Goal: Participate in discussion: Engage in conversation with other users on a specific topic

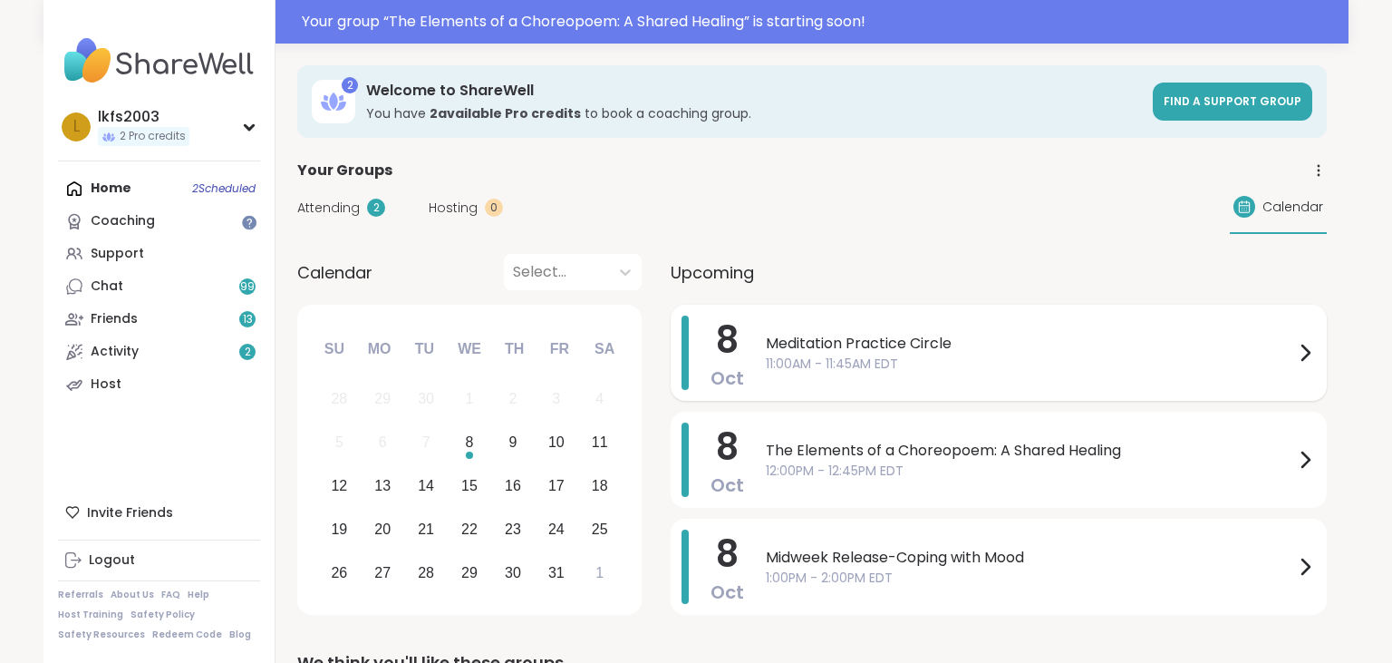
click at [758, 369] on div "[DATE] Meditation Practice Circle 11:00AM - 11:45AM EDT" at bounding box center [999, 353] width 656 height 96
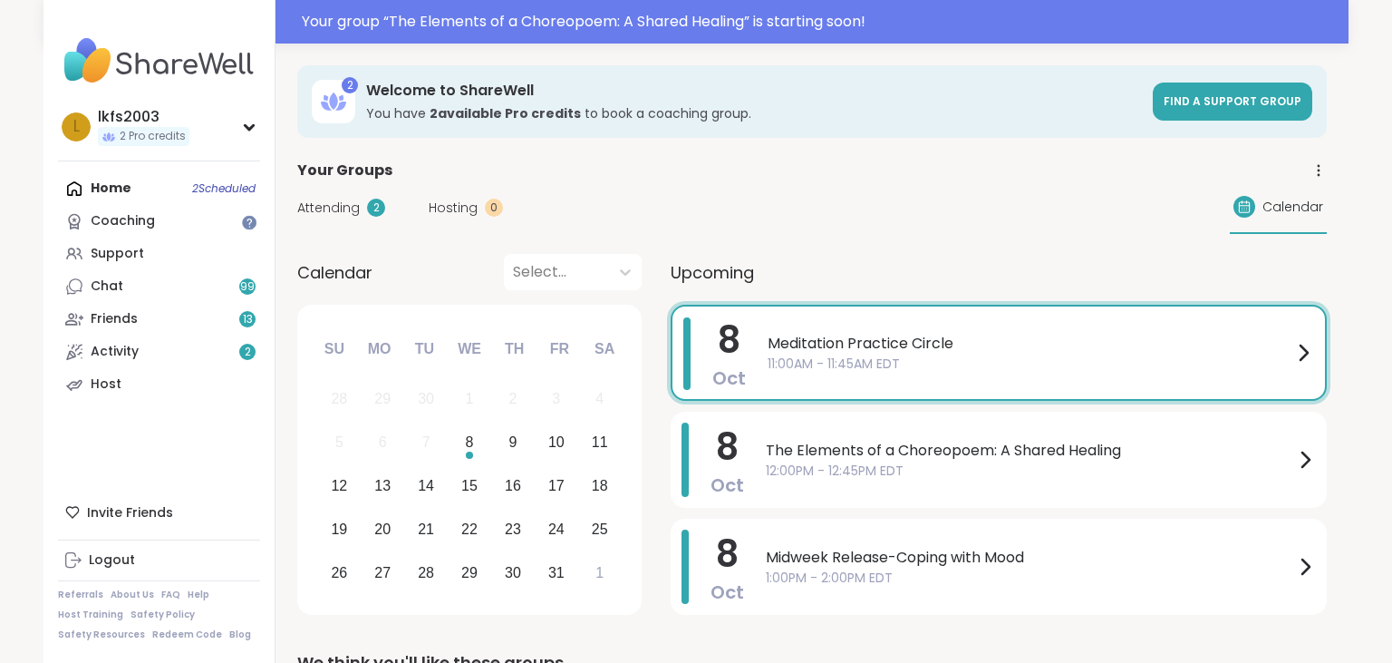
click at [860, 462] on span "12:00PM - 12:45PM EDT" at bounding box center [1030, 470] width 528 height 19
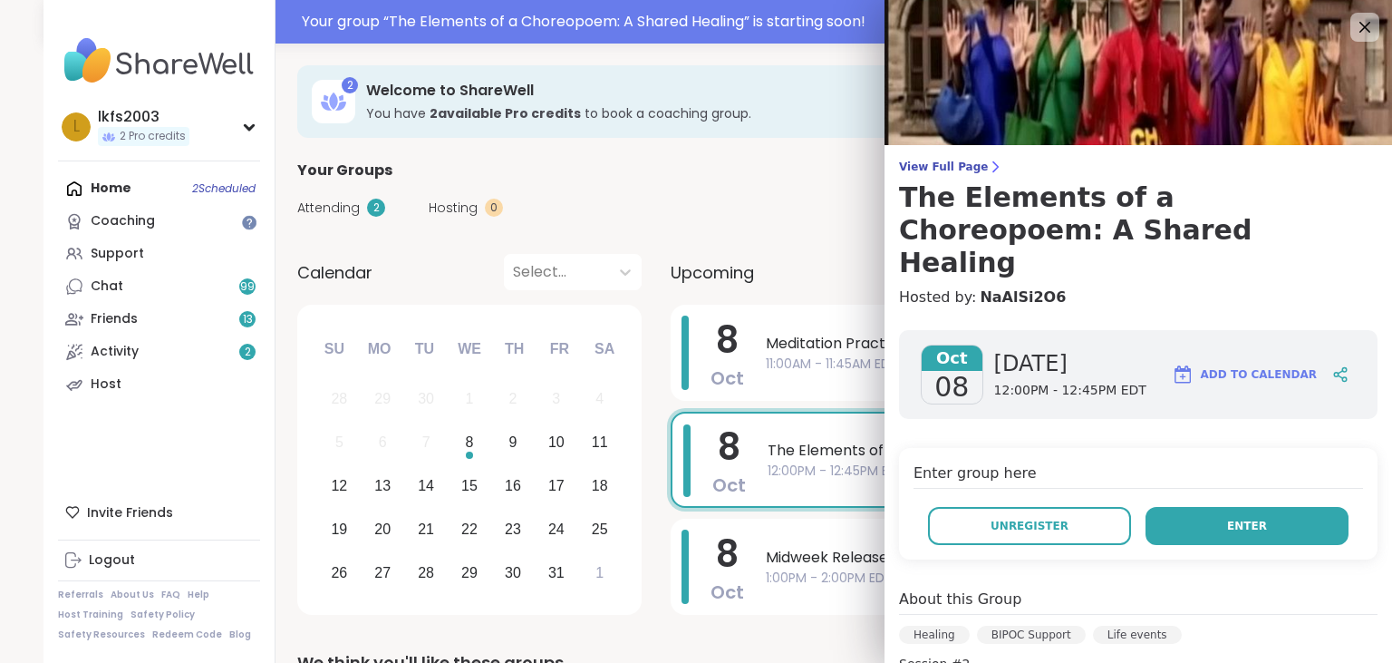
click at [1223, 507] on button "Enter" at bounding box center [1247, 526] width 203 height 38
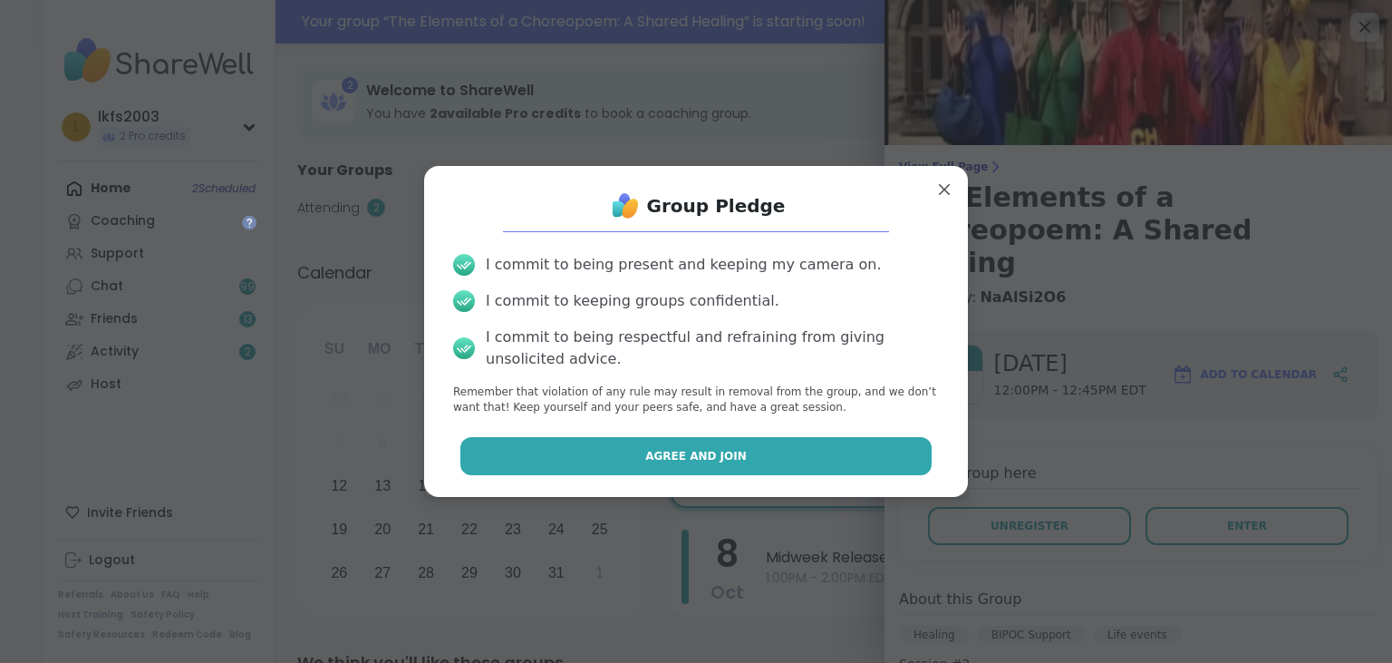
click at [906, 460] on button "Agree and Join" at bounding box center [696, 456] width 472 height 38
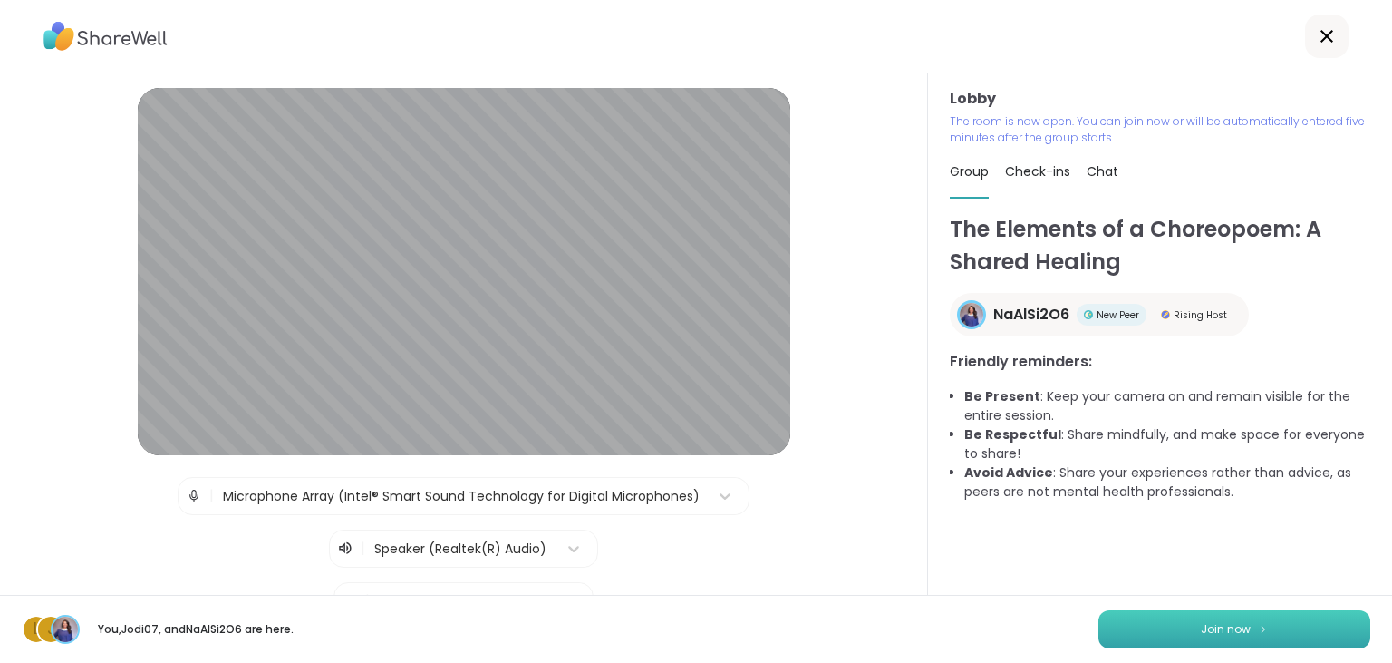
click at [1168, 625] on button "Join now" at bounding box center [1234, 629] width 272 height 38
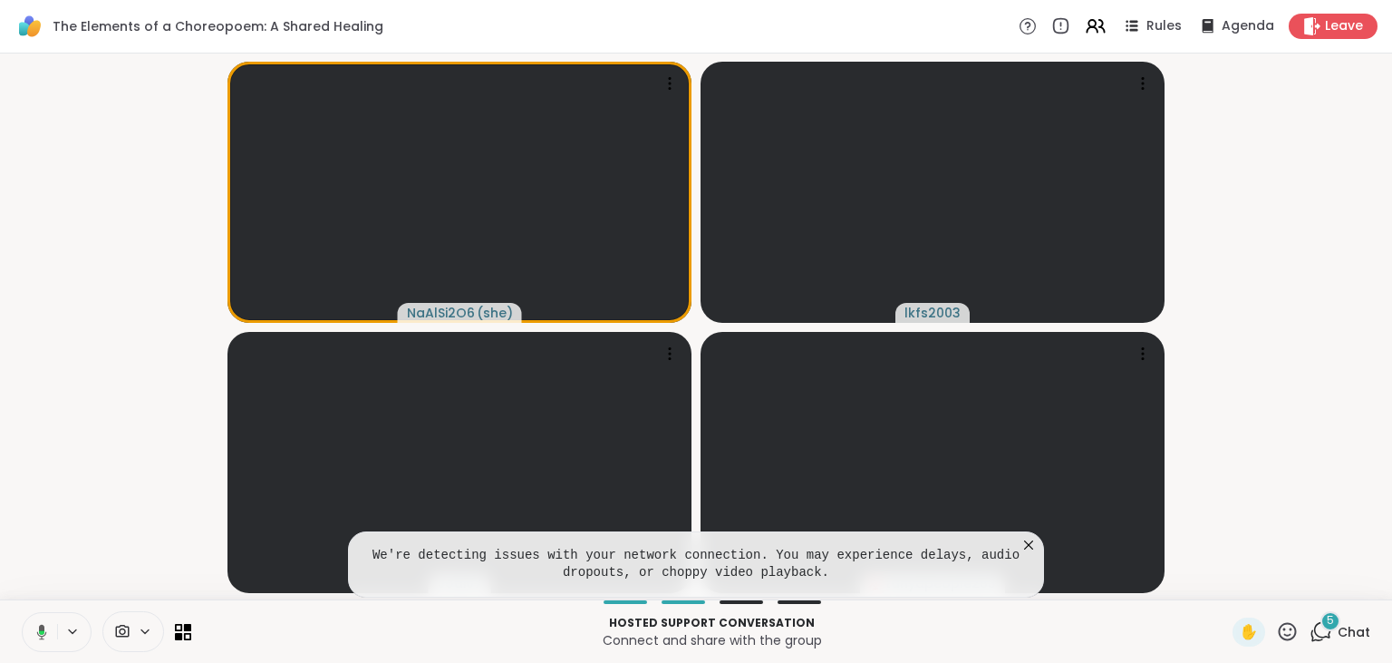
click at [48, 639] on button at bounding box center [38, 632] width 37 height 38
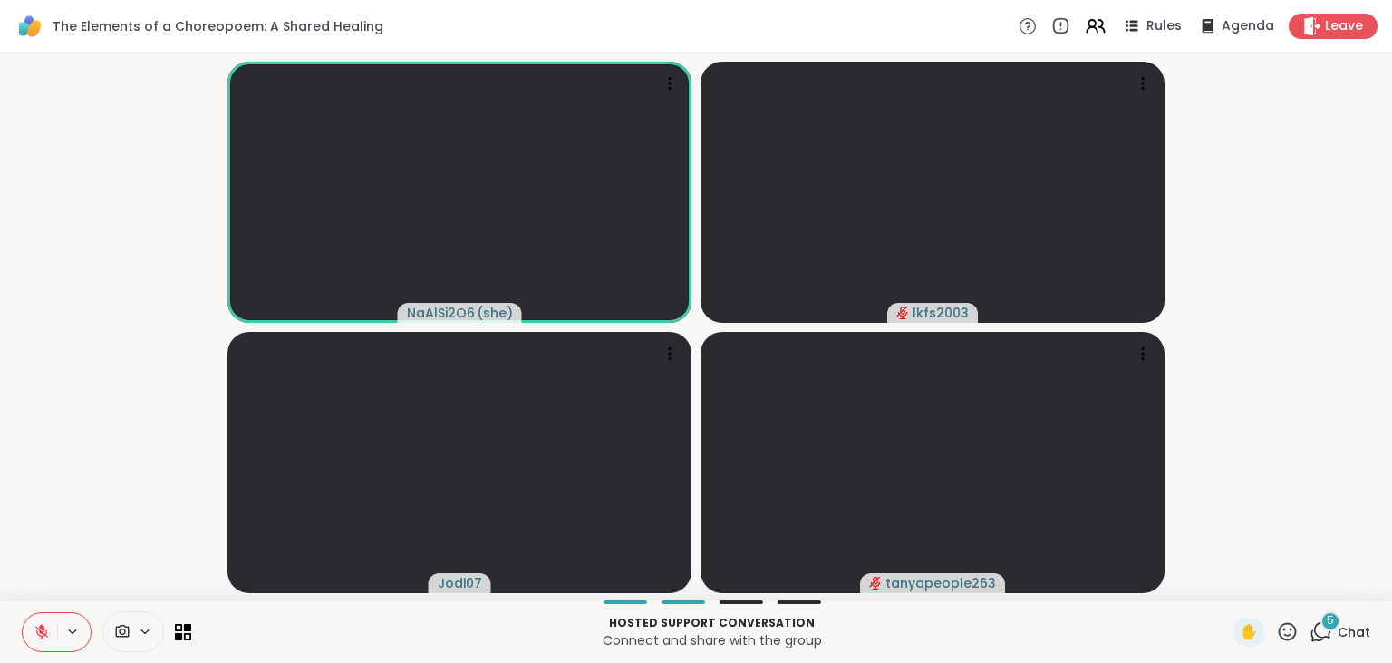
click at [48, 639] on icon at bounding box center [42, 632] width 16 height 16
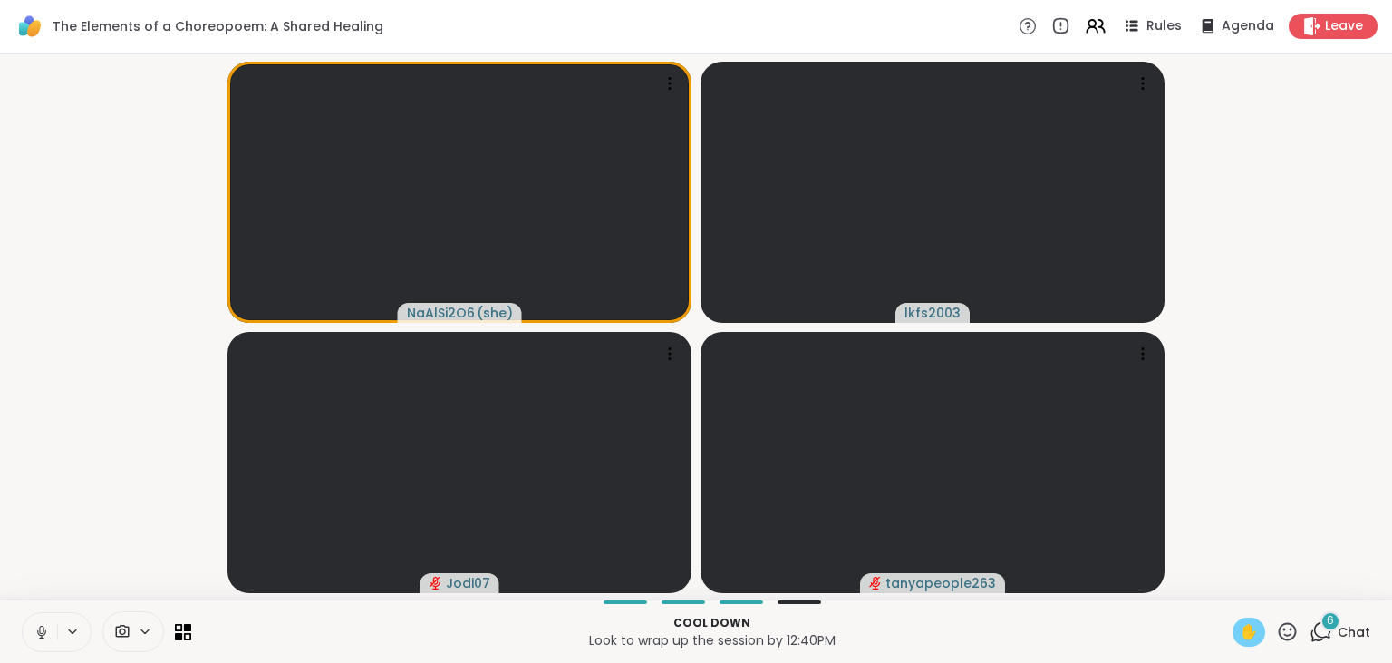
click at [1249, 628] on span "✋" at bounding box center [1249, 632] width 18 height 22
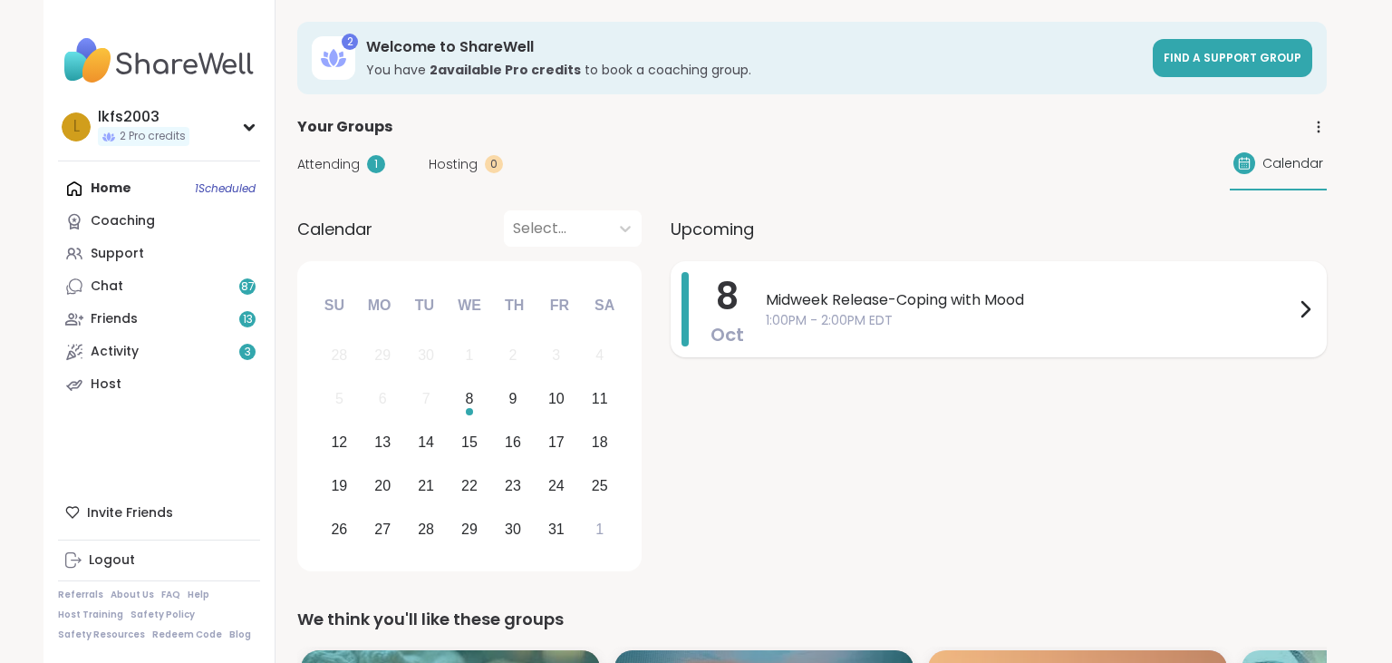
click at [741, 335] on span "Oct" at bounding box center [728, 334] width 34 height 25
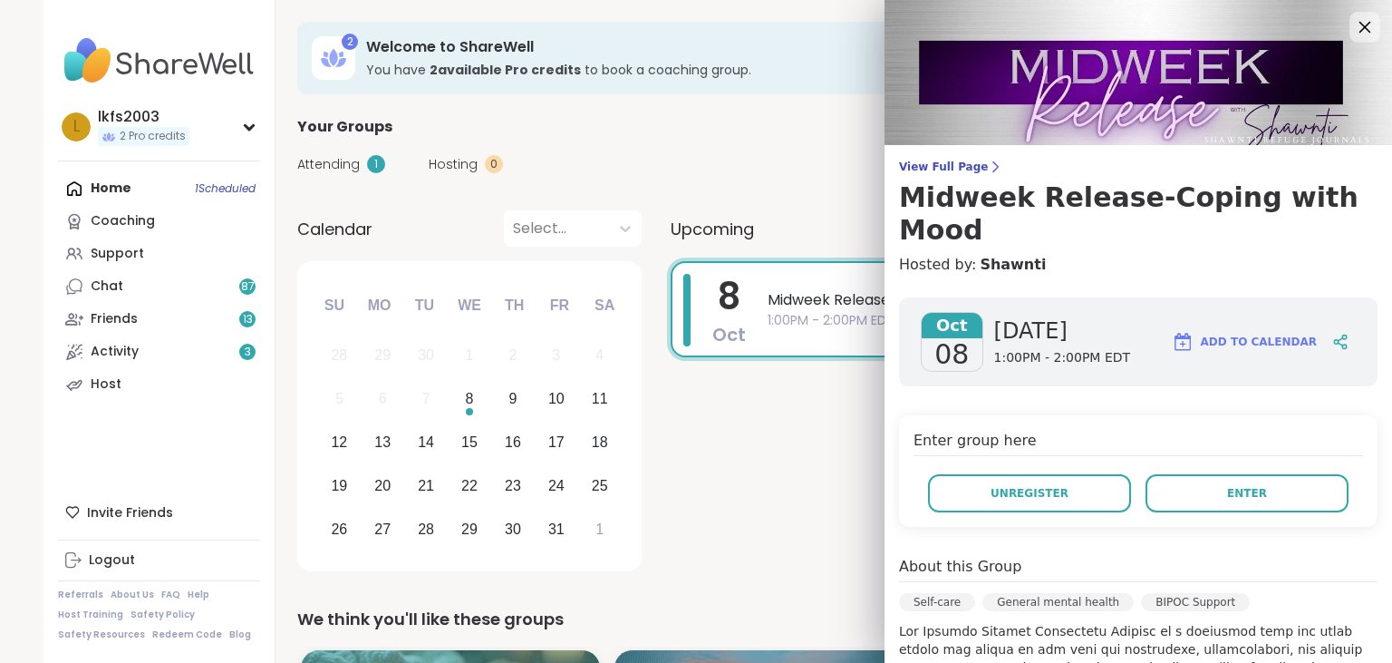
click at [1373, 31] on icon at bounding box center [1364, 26] width 23 height 23
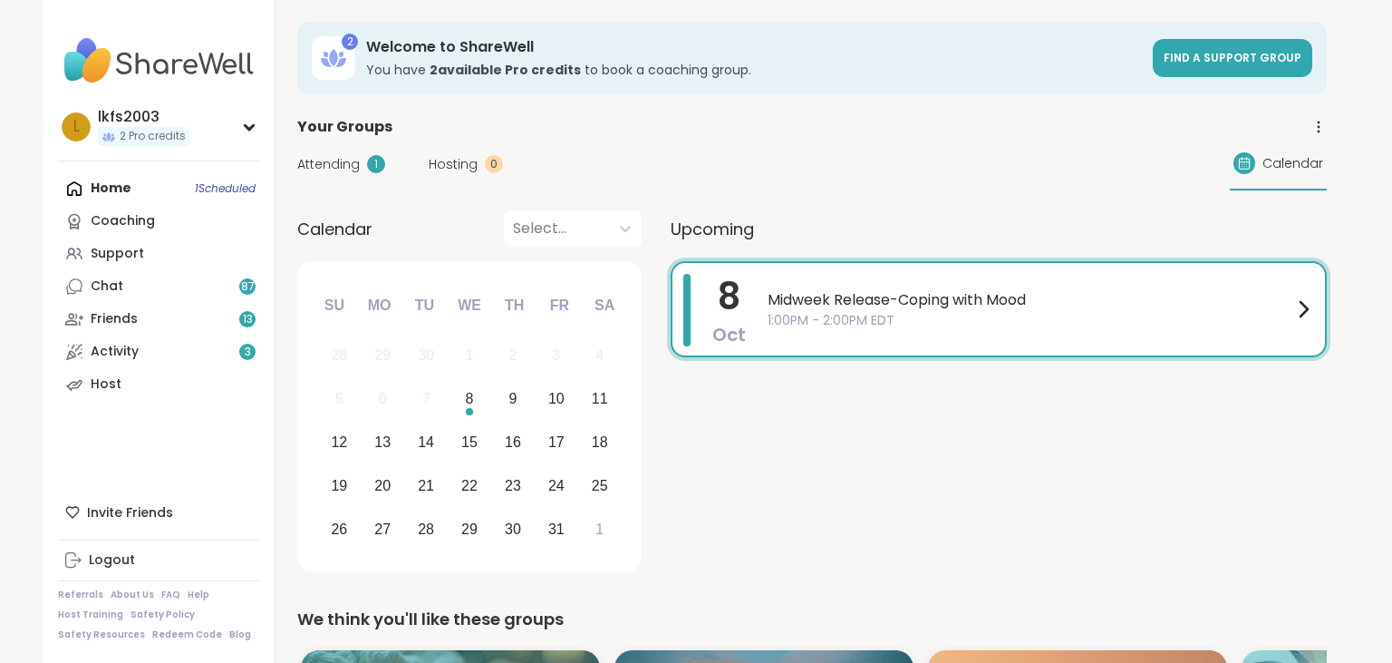
click at [889, 305] on span "Midweek Release-Coping with Mood" at bounding box center [1030, 300] width 525 height 22
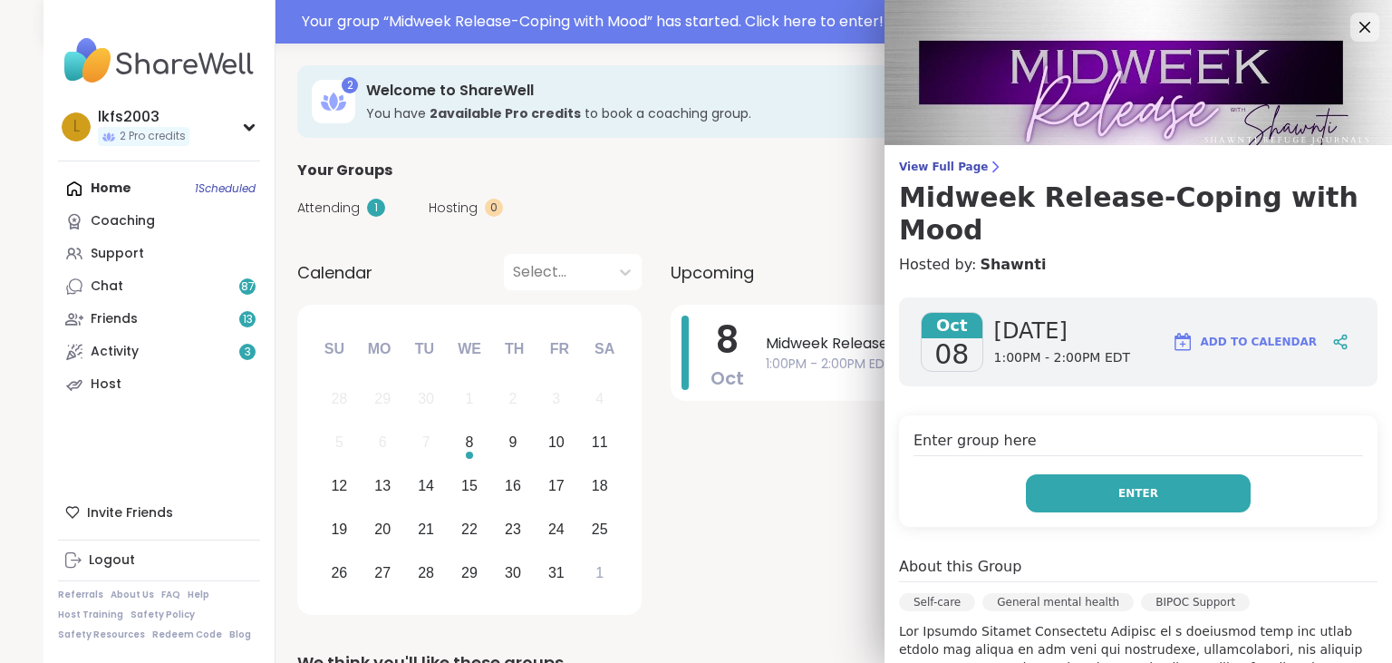
click at [1184, 474] on button "Enter" at bounding box center [1138, 493] width 225 height 38
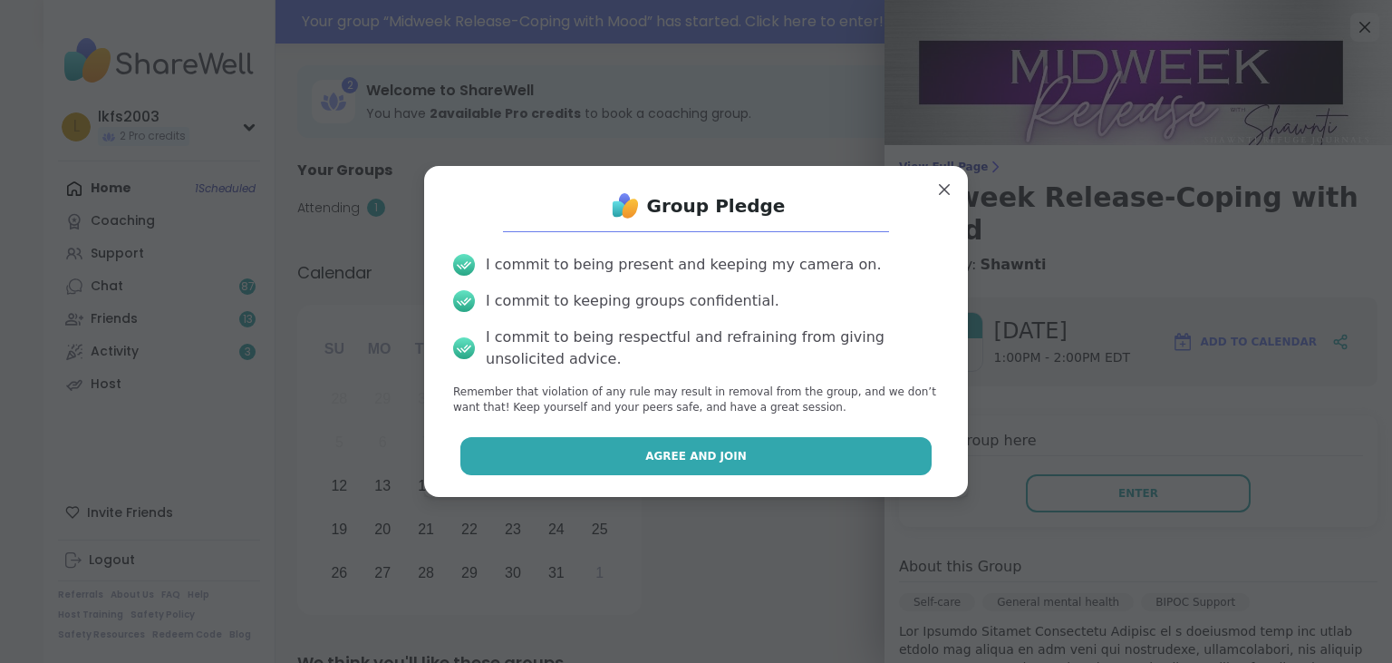
click at [924, 469] on button "Agree and Join" at bounding box center [696, 456] width 472 height 38
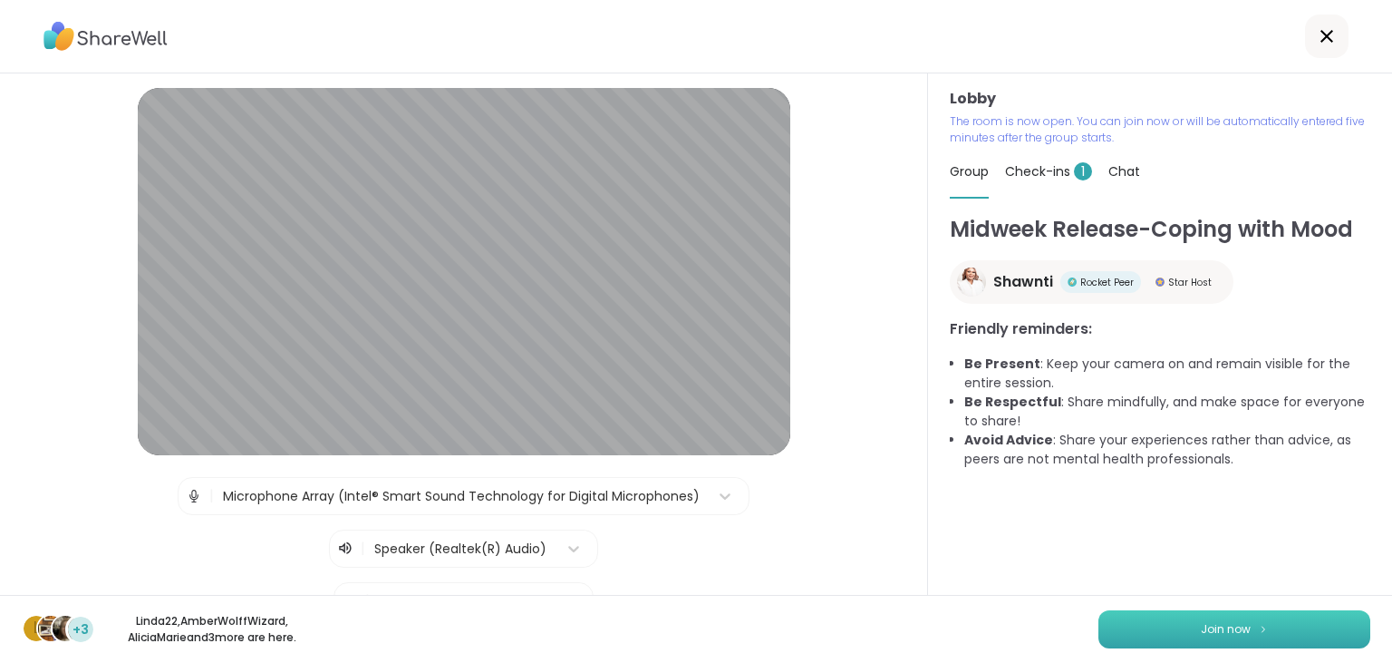
click at [1209, 632] on span "Join now" at bounding box center [1226, 629] width 50 height 16
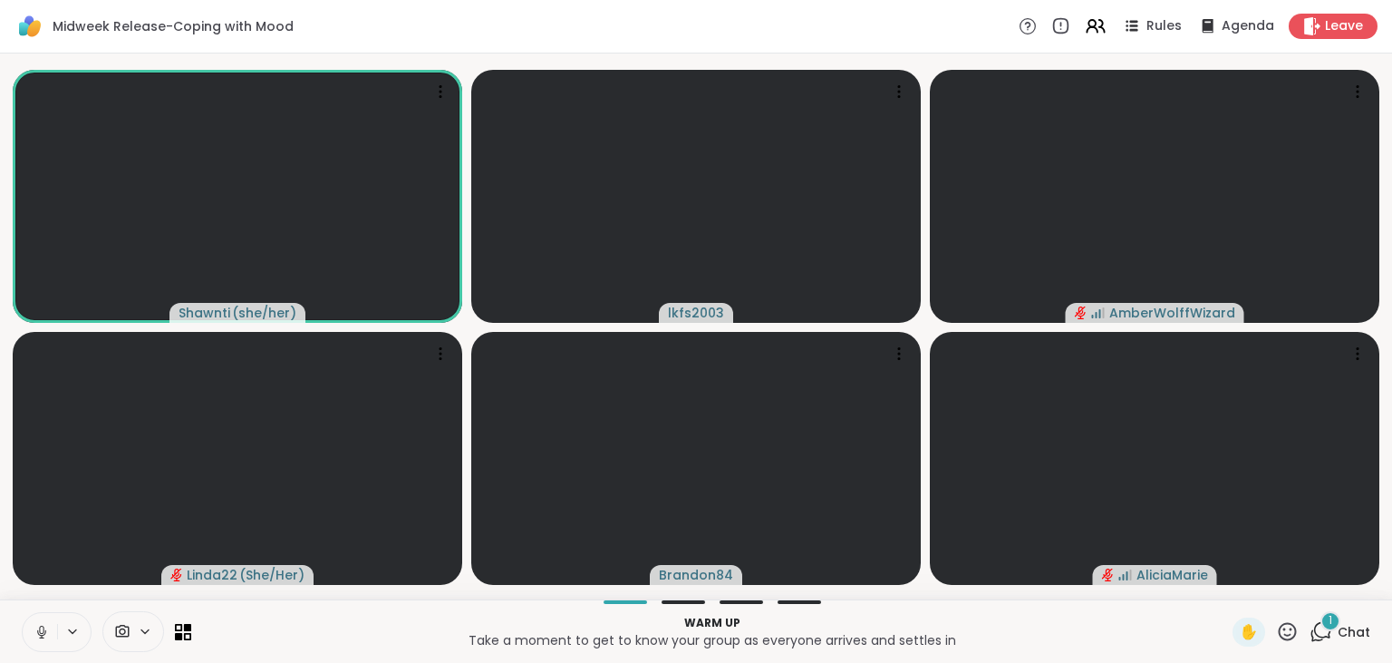
click at [42, 634] on icon at bounding box center [42, 632] width 16 height 16
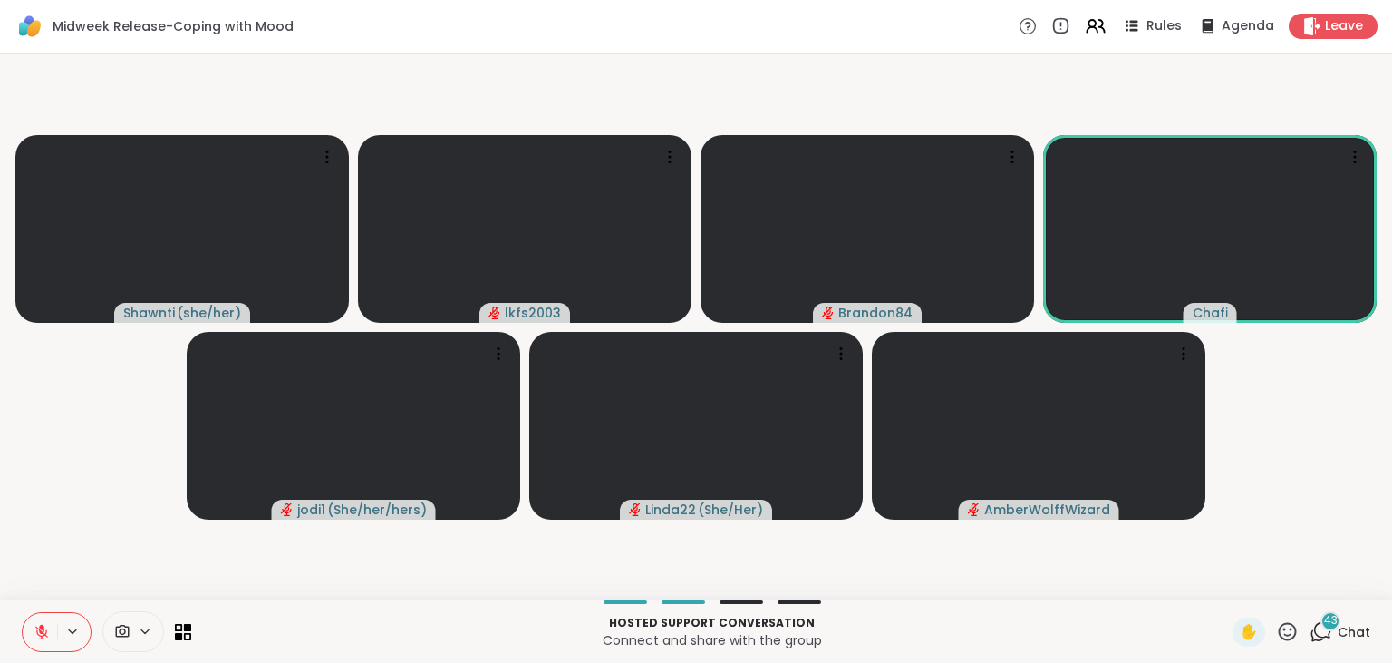
click at [1322, 42] on div "Midweek Release-Coping with Mood Rules Agenda Leave" at bounding box center [696, 26] width 1392 height 53
click at [1316, 31] on icon at bounding box center [1311, 25] width 17 height 19
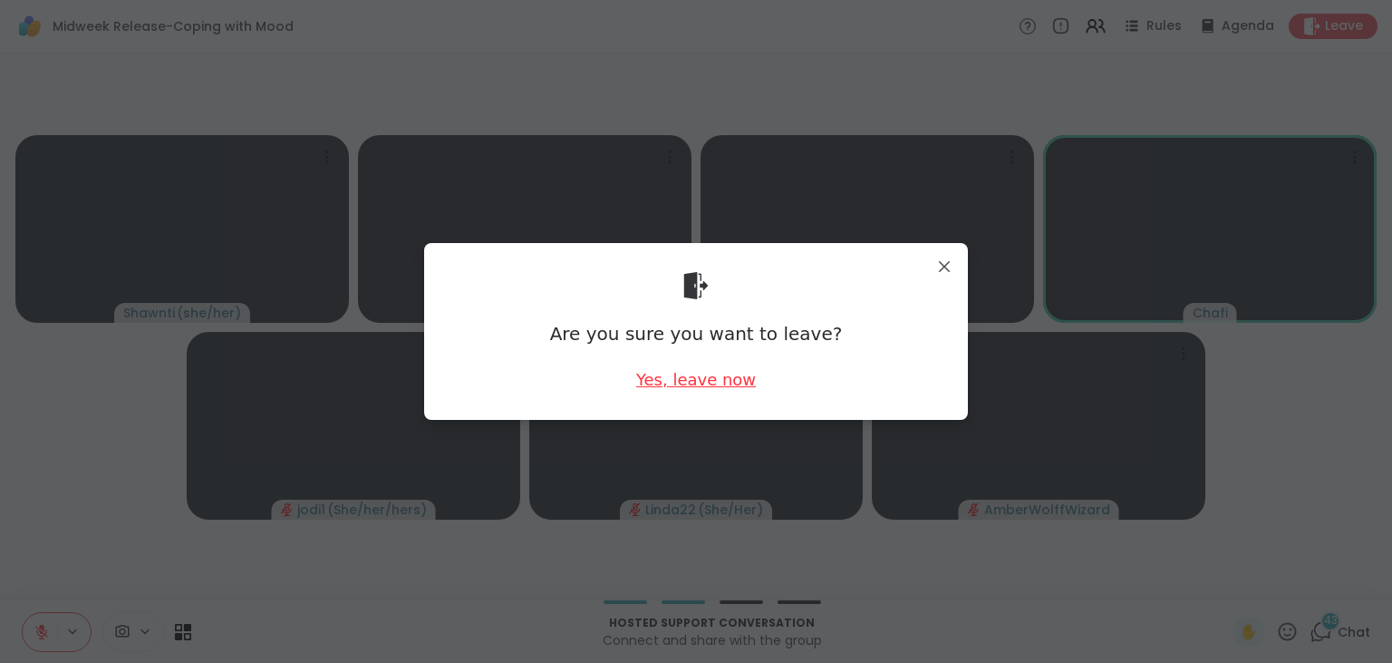
click at [713, 380] on div "Yes, leave now" at bounding box center [696, 379] width 120 height 23
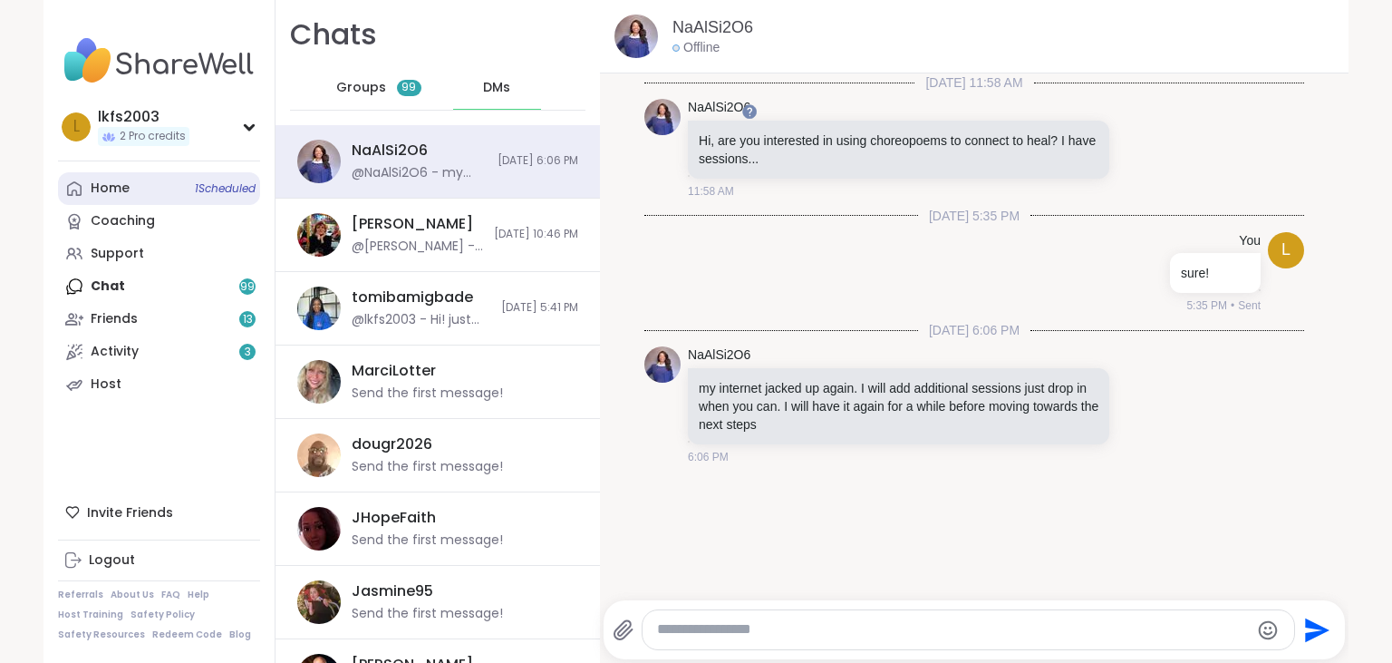
click at [211, 188] on span "1 Scheduled" at bounding box center [225, 188] width 61 height 15
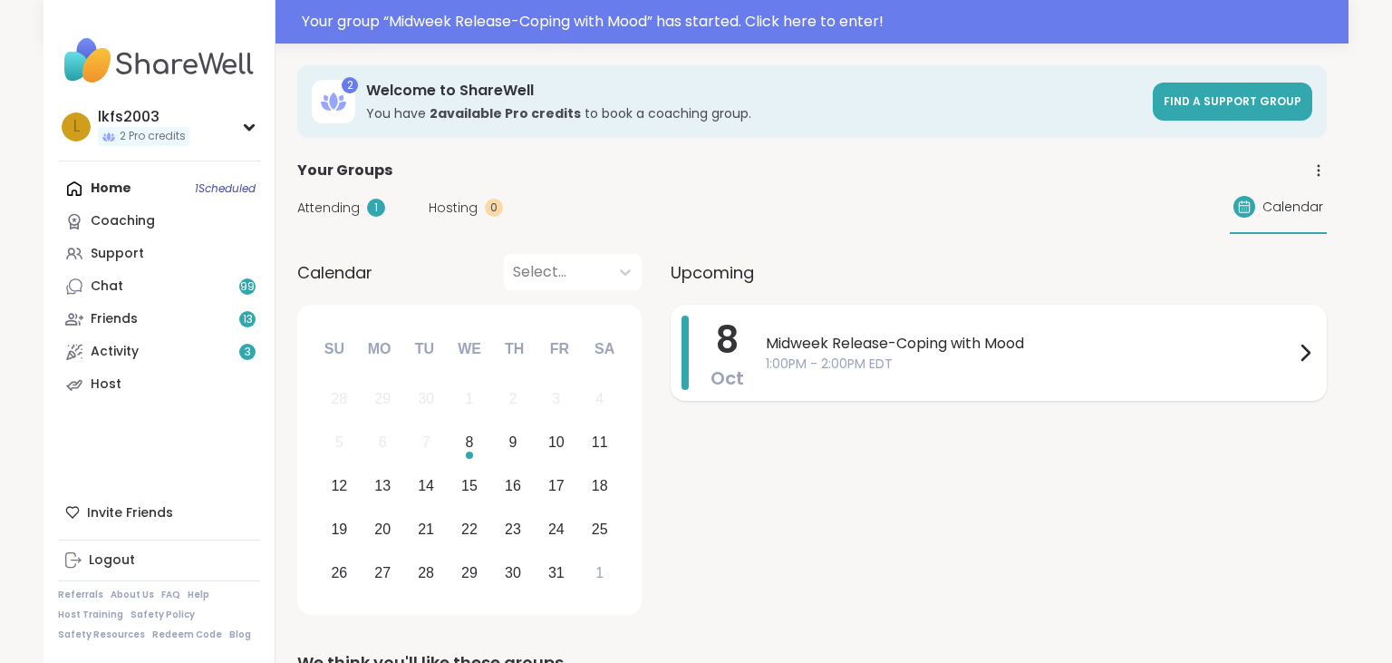
click at [785, 353] on span "Midweek Release-Coping with Mood" at bounding box center [1030, 344] width 528 height 22
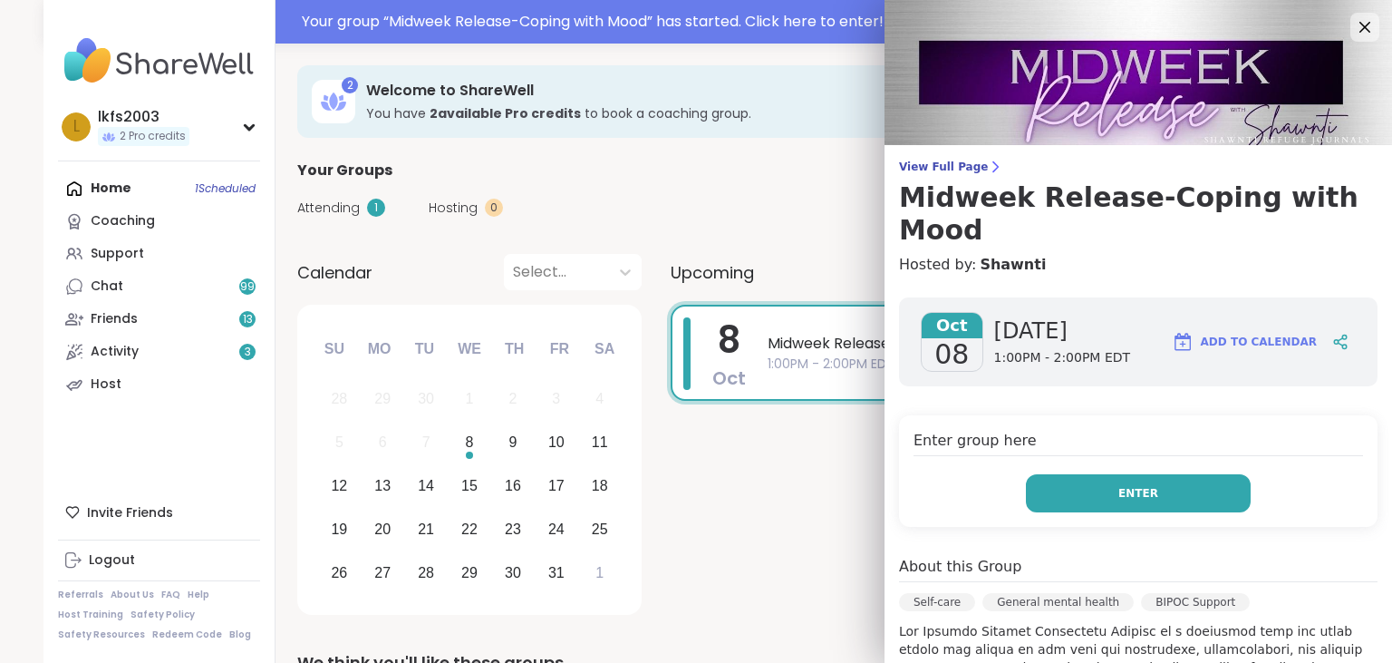
click at [1204, 474] on button "Enter" at bounding box center [1138, 493] width 225 height 38
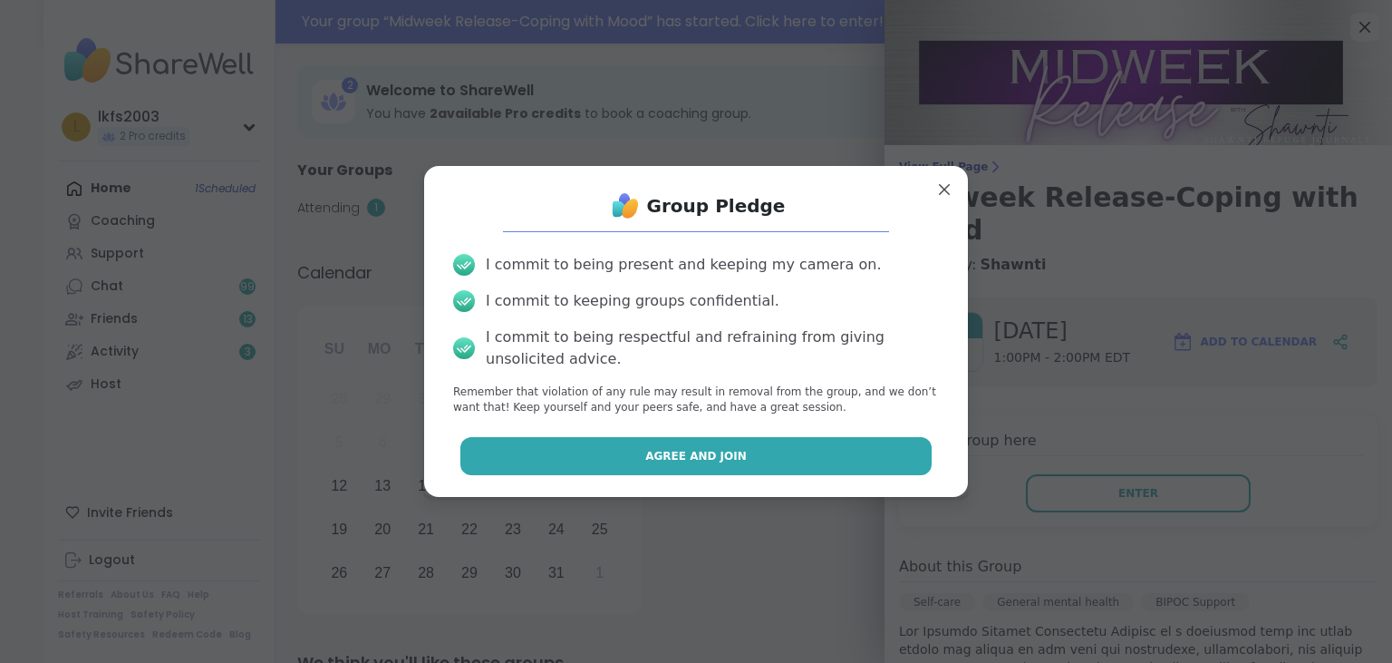
click at [882, 444] on button "Agree and Join" at bounding box center [696, 456] width 472 height 38
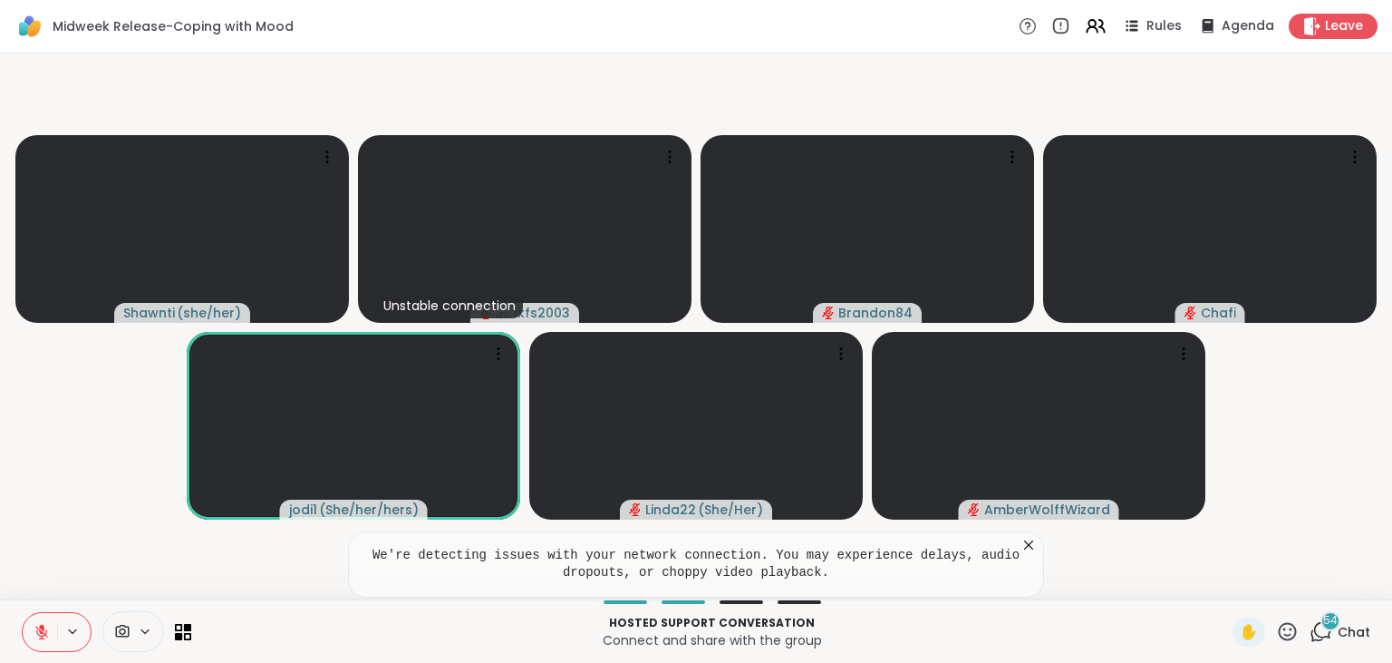
click at [1391, 442] on div "Shawnti ( she/her ) Unstable connection lkfs2003 Brandon84 Chafi jodi1 ( She/he…" at bounding box center [696, 326] width 1392 height 546
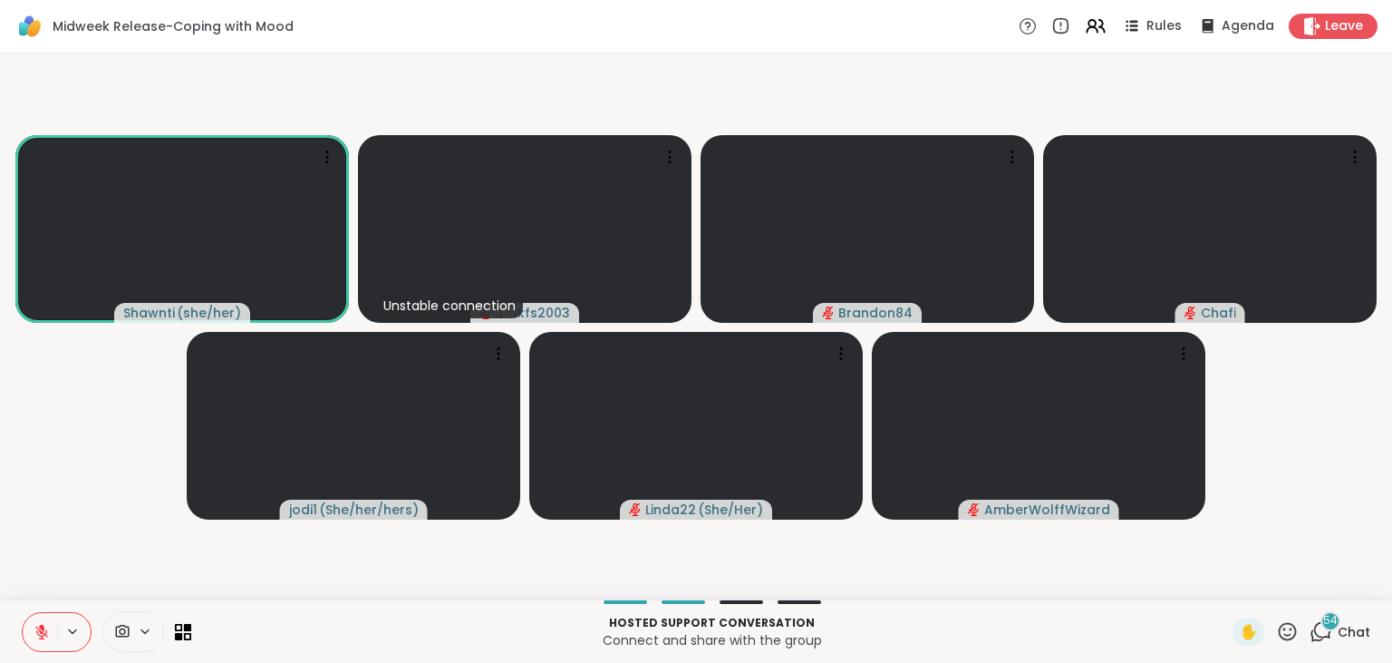
click at [1391, 295] on div "Shawnti ( she/her ) Unstable connection lkfs2003 Brandon84 Chafi jodi1 ( She/he…" at bounding box center [696, 326] width 1392 height 546
click at [1289, 635] on icon at bounding box center [1288, 631] width 18 height 18
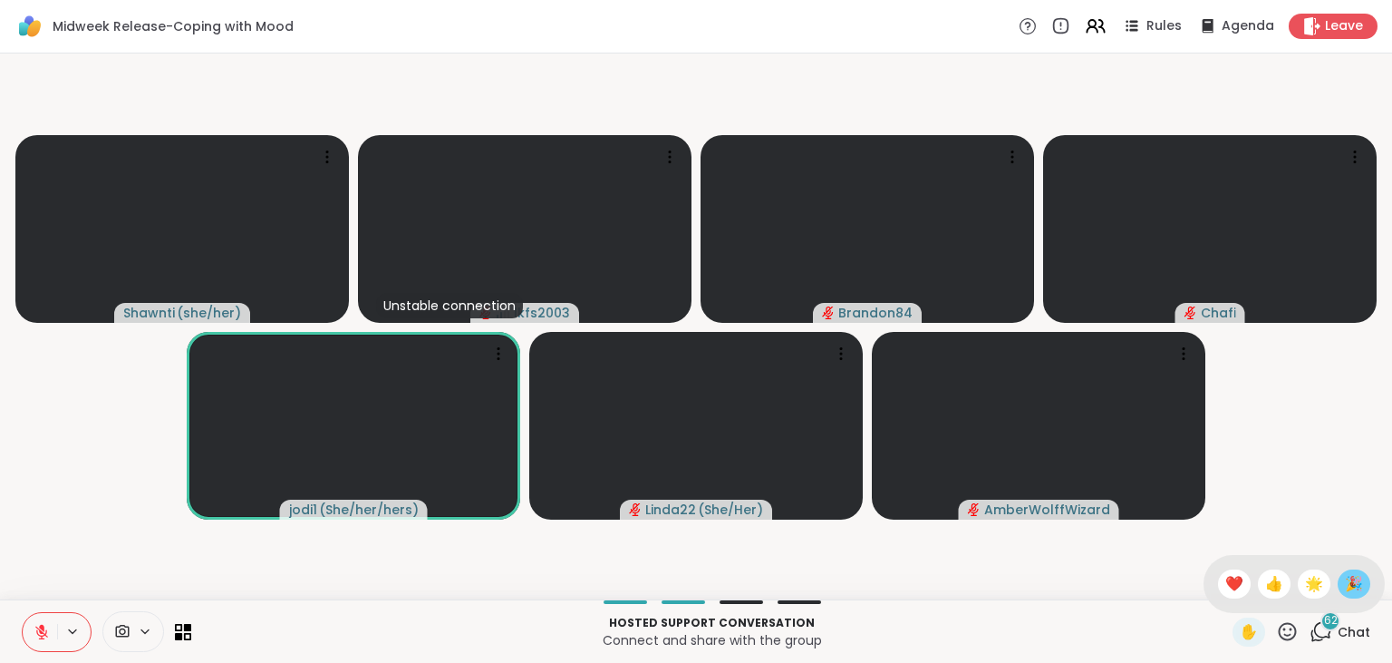
click at [1348, 589] on span "🎉" at bounding box center [1354, 584] width 18 height 22
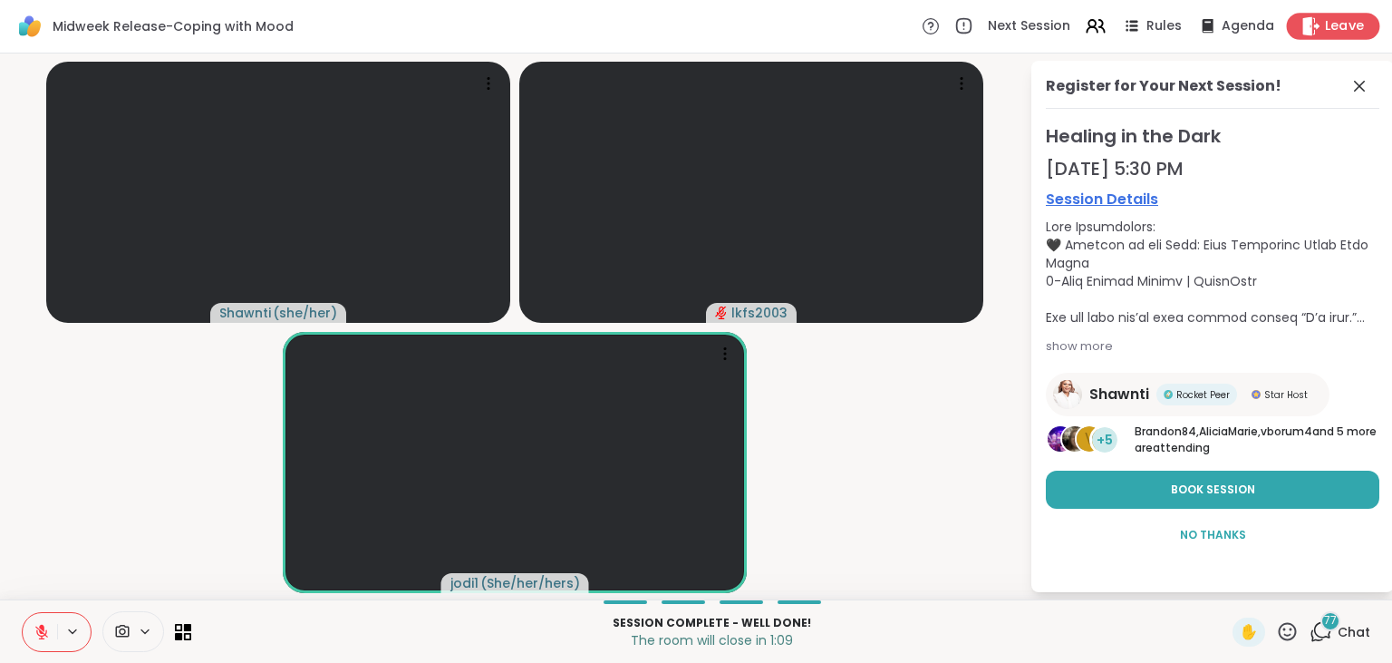
click at [1340, 15] on div "Leave" at bounding box center [1333, 26] width 93 height 26
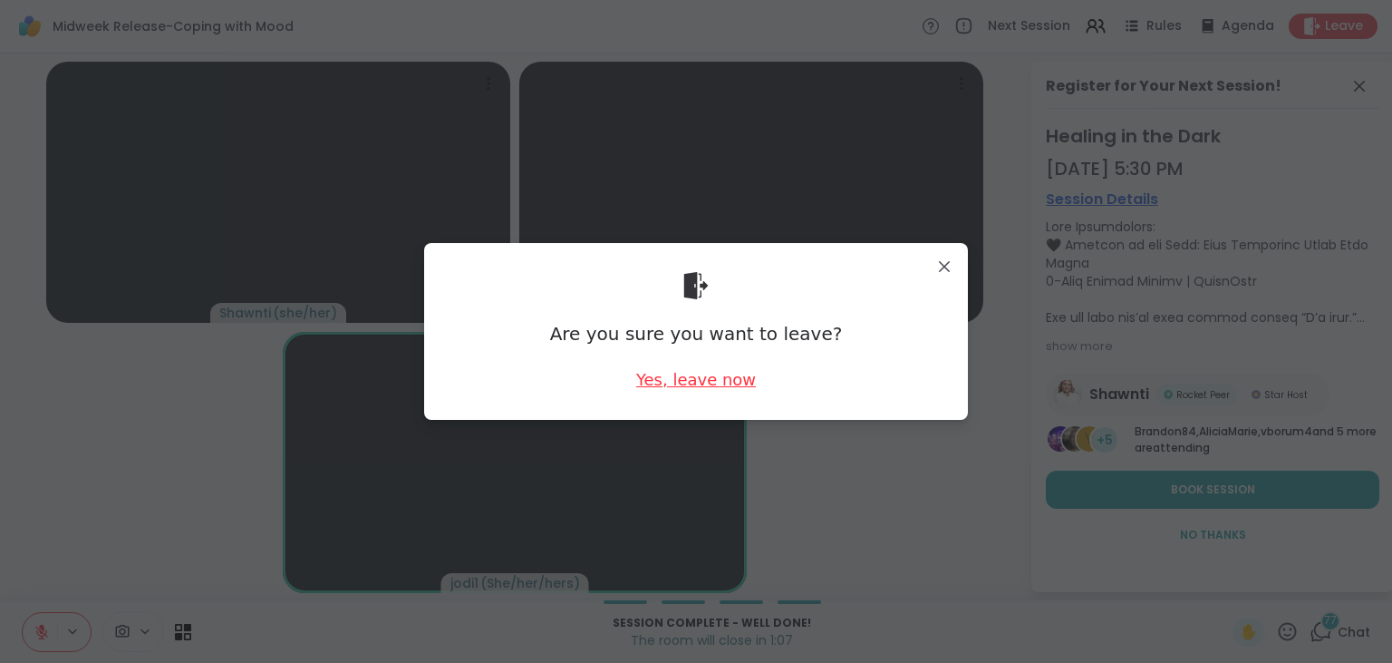
click at [703, 383] on div "Yes, leave now" at bounding box center [696, 379] width 120 height 23
